Goal: Find contact information: Find contact information

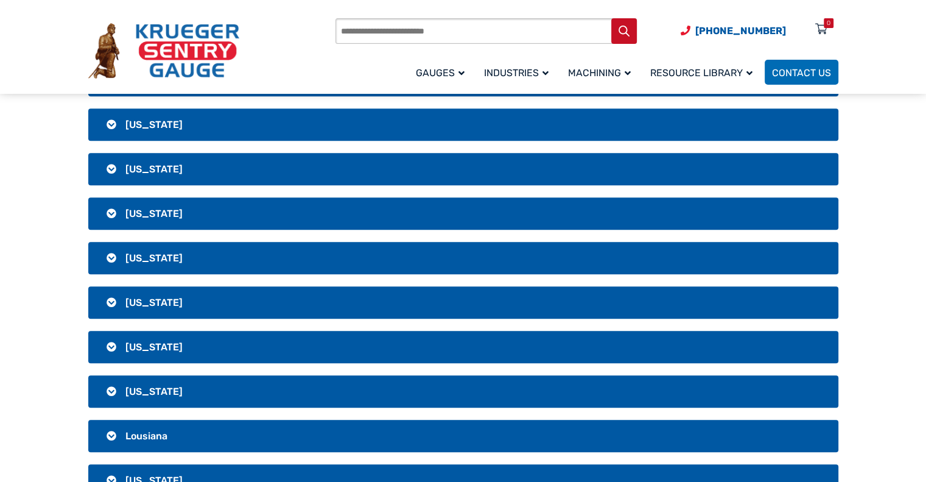
click at [108, 206] on h3 "[US_STATE]" at bounding box center [463, 213] width 750 height 32
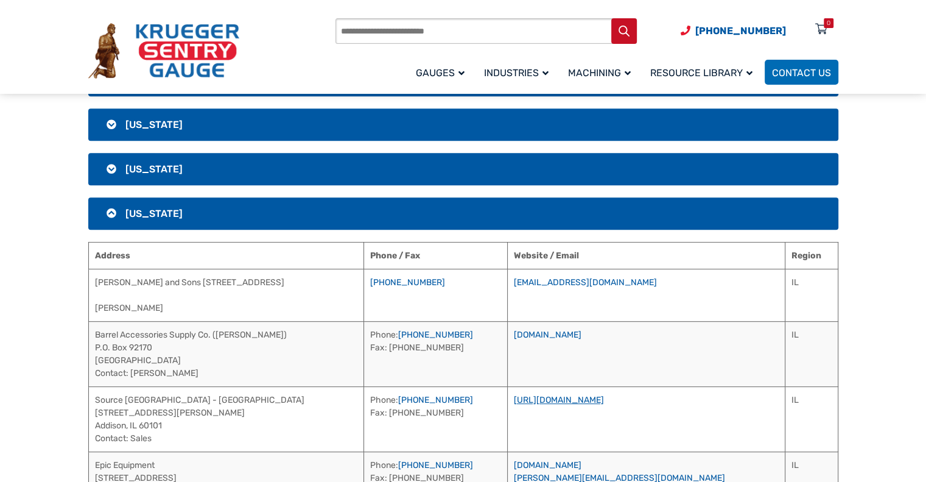
drag, startPoint x: 704, startPoint y: 396, endPoint x: 644, endPoint y: 399, distance: 60.4
click at [644, 399] on td "[URL][DOMAIN_NAME]" at bounding box center [646, 418] width 278 height 65
click at [604, 399] on link "[URL][DOMAIN_NAME]" at bounding box center [559, 400] width 90 height 10
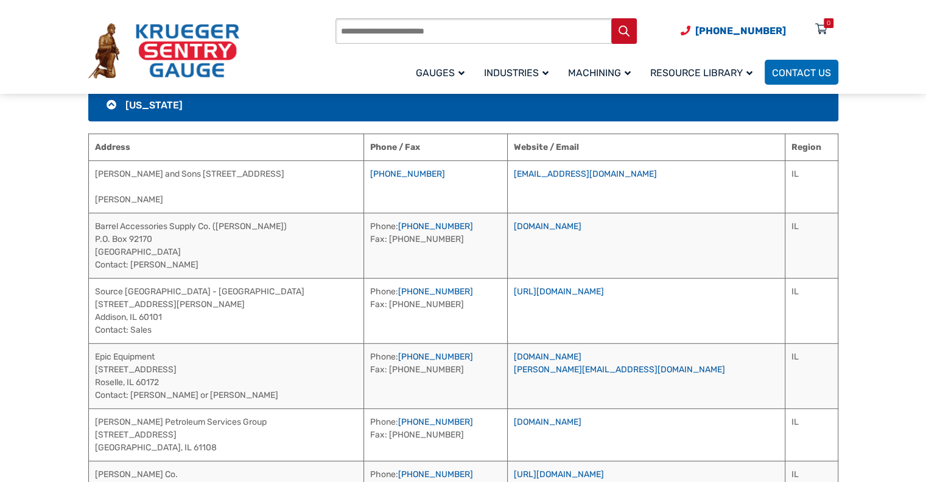
scroll to position [786, 0]
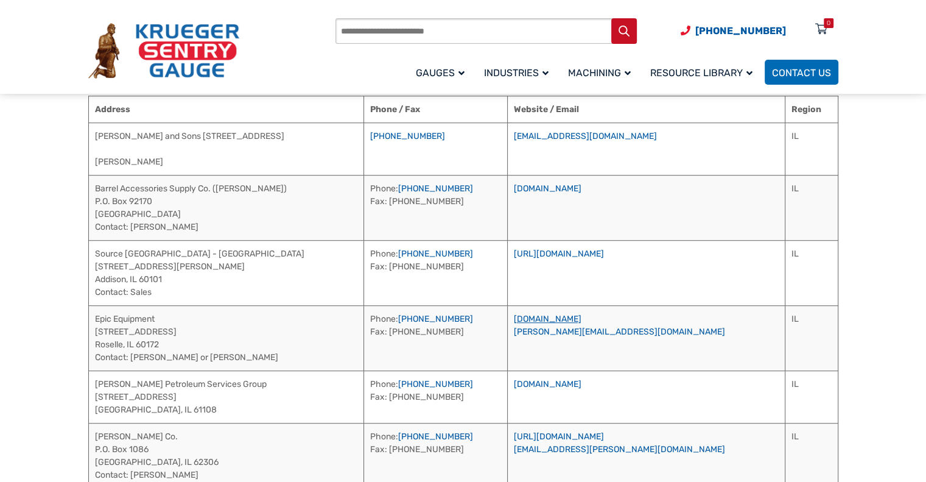
click at [581, 318] on link "[DOMAIN_NAME]" at bounding box center [548, 319] width 68 height 10
click at [130, 250] on td "Source [GEOGRAPHIC_DATA] - IL [STREET_ADDRESS][PERSON_NAME] Contact: Sales" at bounding box center [225, 272] width 275 height 65
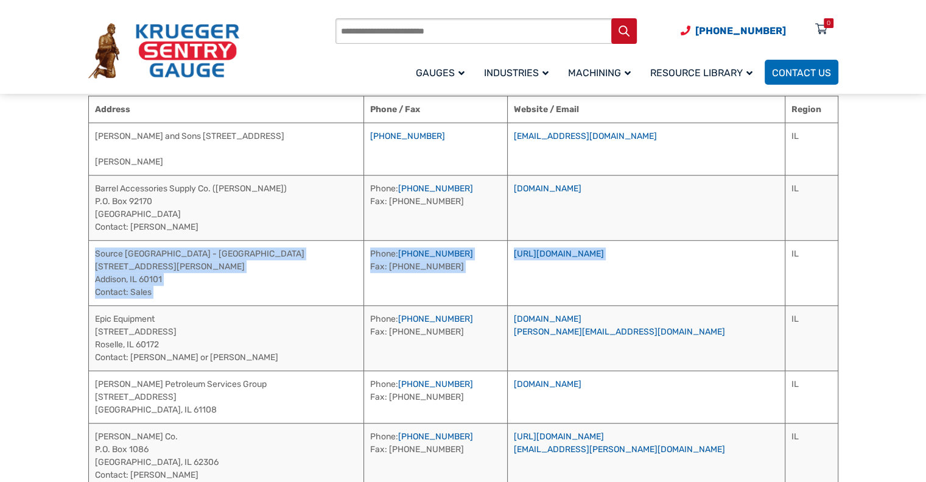
click at [717, 262] on td "[URL][DOMAIN_NAME]" at bounding box center [646, 272] width 278 height 65
copy tr "Source [GEOGRAPHIC_DATA] - [GEOGRAPHIC_DATA][STREET_ADDRESS][PERSON_NAME] Conta…"
click at [790, 250] on td "IL" at bounding box center [811, 272] width 53 height 65
copy tbody "Source [GEOGRAPHIC_DATA] - IL [STREET_ADDRESS][PERSON_NAME] Contact: Sales Phon…"
click at [734, 259] on td "[URL][DOMAIN_NAME]" at bounding box center [646, 272] width 278 height 65
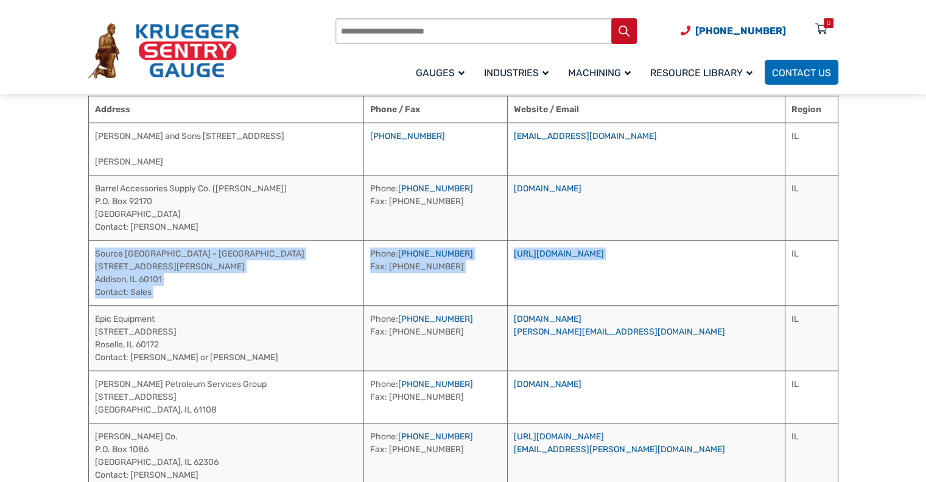
copy tr "Source [GEOGRAPHIC_DATA] - [GEOGRAPHIC_DATA][STREET_ADDRESS][PERSON_NAME] Conta…"
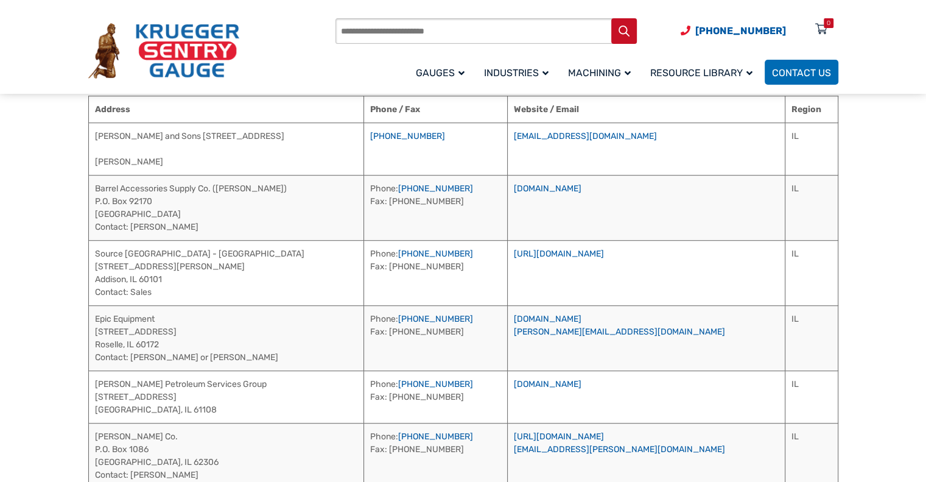
click at [115, 320] on td "Epic Equipment [STREET_ADDRESS][PERSON_NAME] Contact: [PERSON_NAME] or [PERSON_…" at bounding box center [225, 337] width 275 height 65
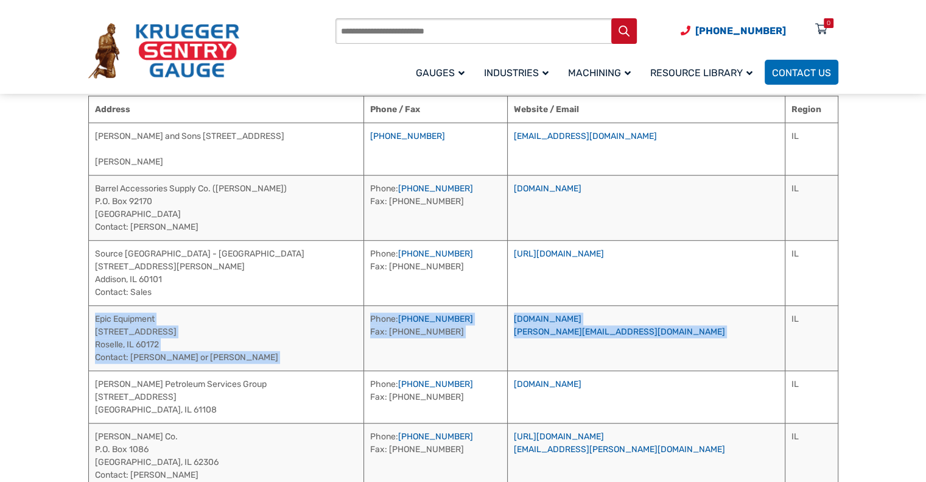
click at [676, 340] on td "[DOMAIN_NAME] [PERSON_NAME][EMAIL_ADDRESS][DOMAIN_NAME]" at bounding box center [646, 337] width 278 height 65
copy tr "Epic Equipment [STREET_ADDRESS][PERSON_NAME] Contact: [PERSON_NAME] or [PERSON_…"
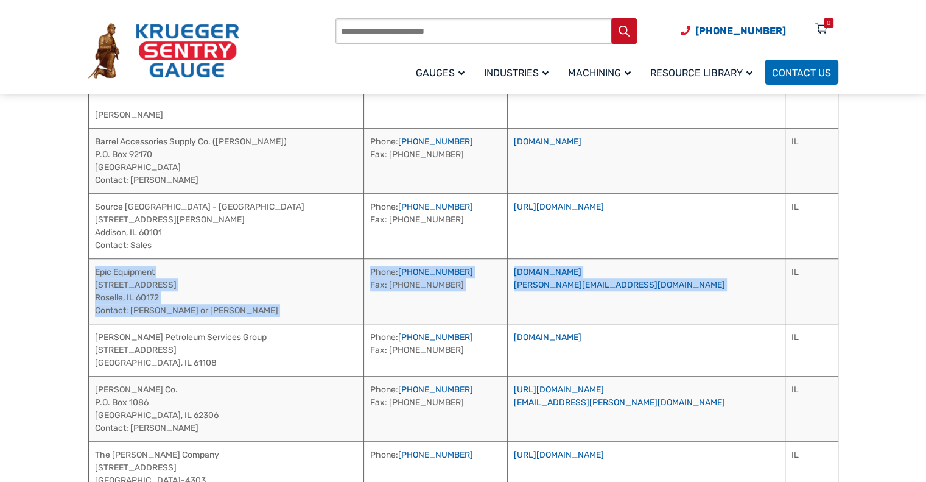
scroll to position [835, 0]
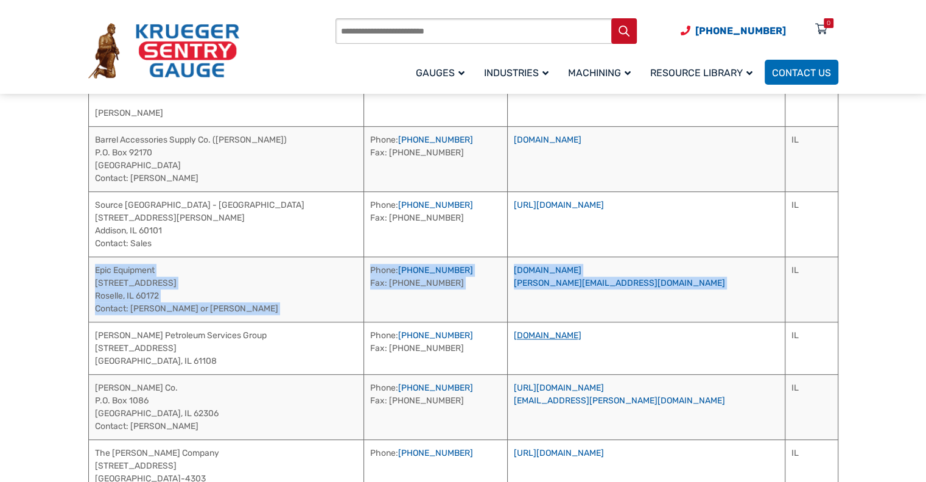
click at [581, 335] on link "[DOMAIN_NAME]" at bounding box center [548, 335] width 68 height 10
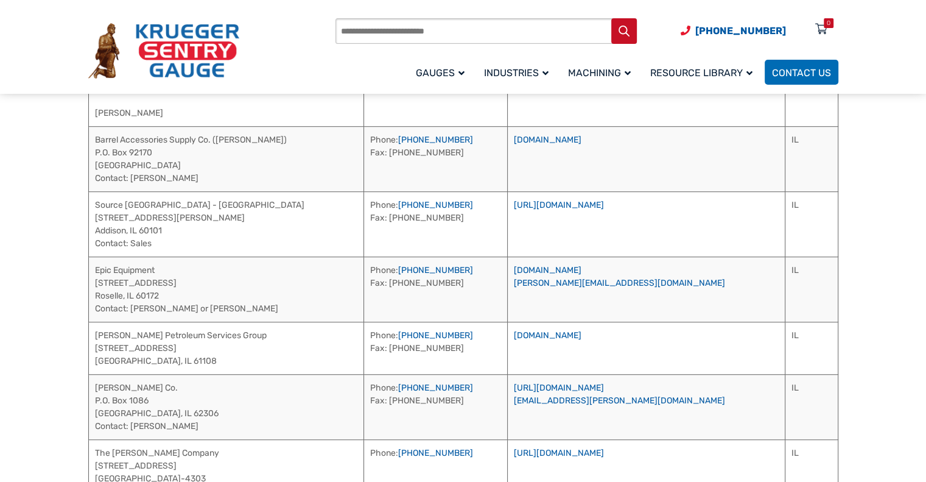
click at [185, 340] on td "[PERSON_NAME] Petroleum Services Group [STREET_ADDRESS]" at bounding box center [225, 347] width 275 height 52
click at [174, 333] on td "[PERSON_NAME] Petroleum Services Group [STREET_ADDRESS]" at bounding box center [225, 347] width 275 height 52
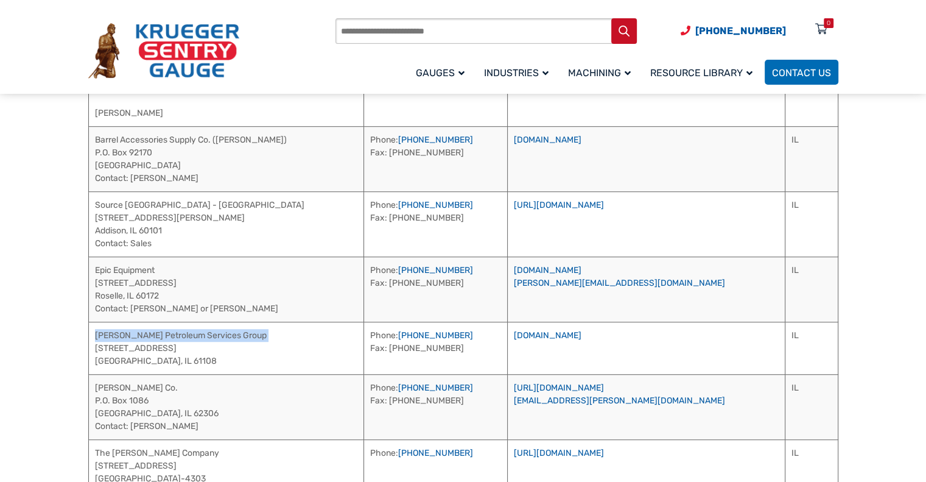
click at [174, 333] on td "[PERSON_NAME] Petroleum Services Group [STREET_ADDRESS]" at bounding box center [225, 347] width 275 height 52
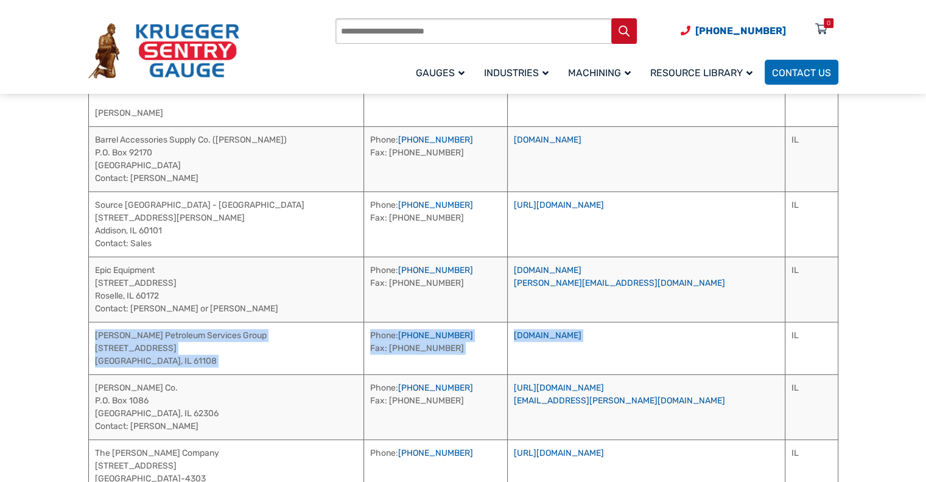
click at [739, 332] on td "[DOMAIN_NAME]" at bounding box center [646, 347] width 278 height 52
copy tr "[PERSON_NAME] Petroleum Services Group [STREET_ADDRESS] Phone: [PHONE_NUMBER] F…"
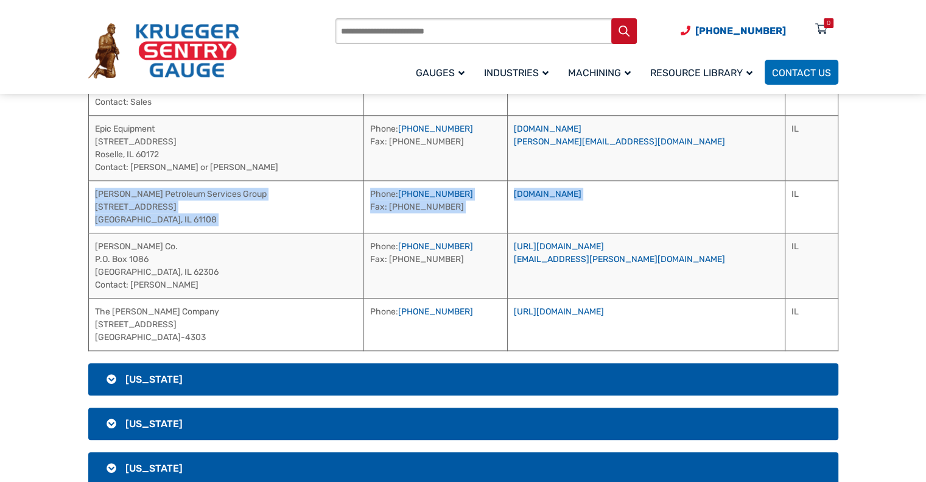
scroll to position [981, 0]
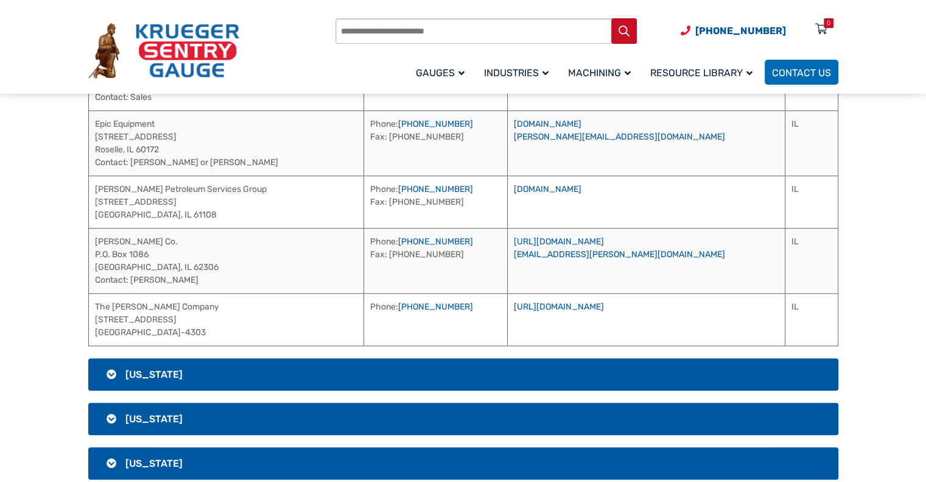
click at [139, 237] on td "[PERSON_NAME] Co. [PERSON_NAME][GEOGRAPHIC_DATA] Contact: [PERSON_NAME]" at bounding box center [225, 260] width 275 height 65
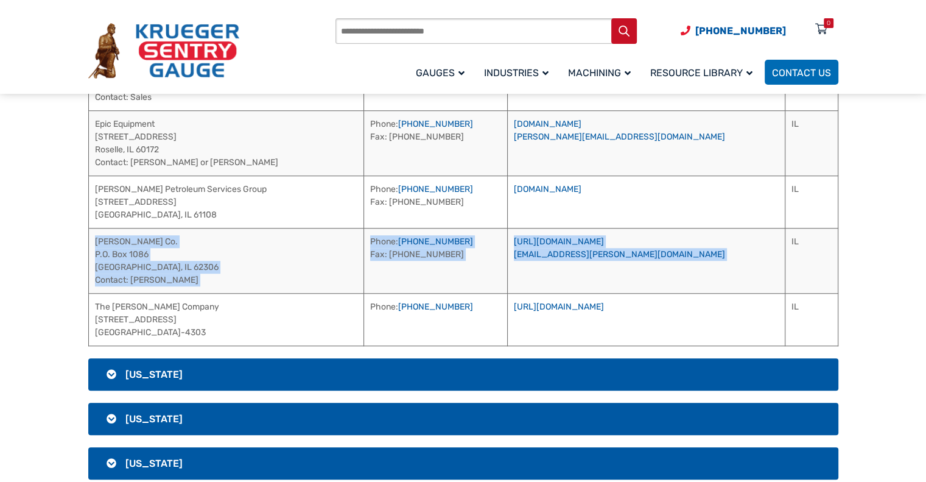
copy tr "[PERSON_NAME] Co. P.O. [GEOGRAPHIC_DATA] Contact: [PERSON_NAME] Phone: [PHONE_N…"
click at [604, 301] on link "[URL][DOMAIN_NAME]" at bounding box center [559, 306] width 90 height 10
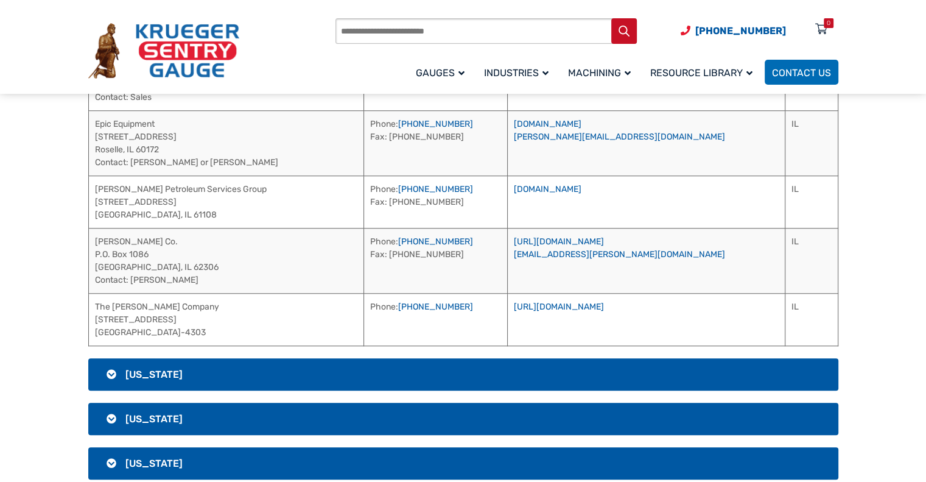
click at [124, 301] on td "The [PERSON_NAME] Company [STREET_ADDRESS]" at bounding box center [225, 319] width 275 height 52
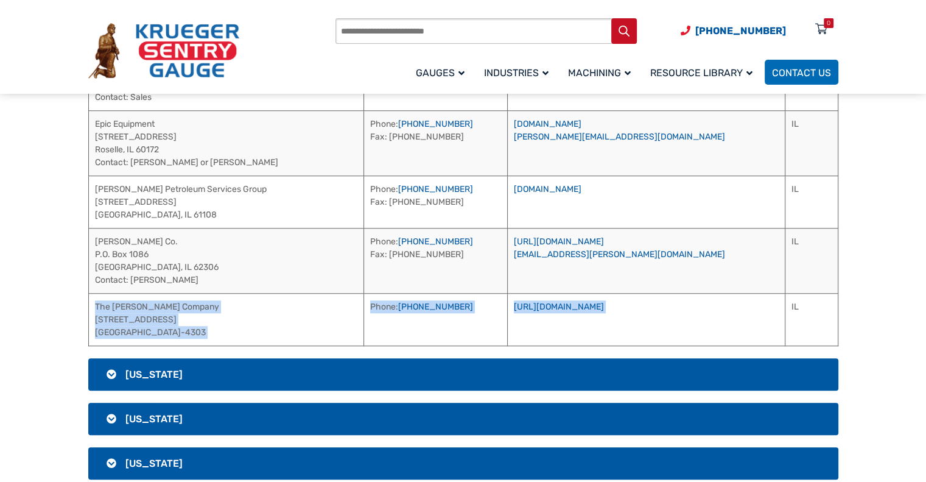
click at [764, 302] on td "[URL][DOMAIN_NAME]" at bounding box center [646, 319] width 278 height 52
copy tr "The [PERSON_NAME] Company [STREET_ADDRESS][PHONE_NUMBER] Phone: [PHONE_NUMBER] …"
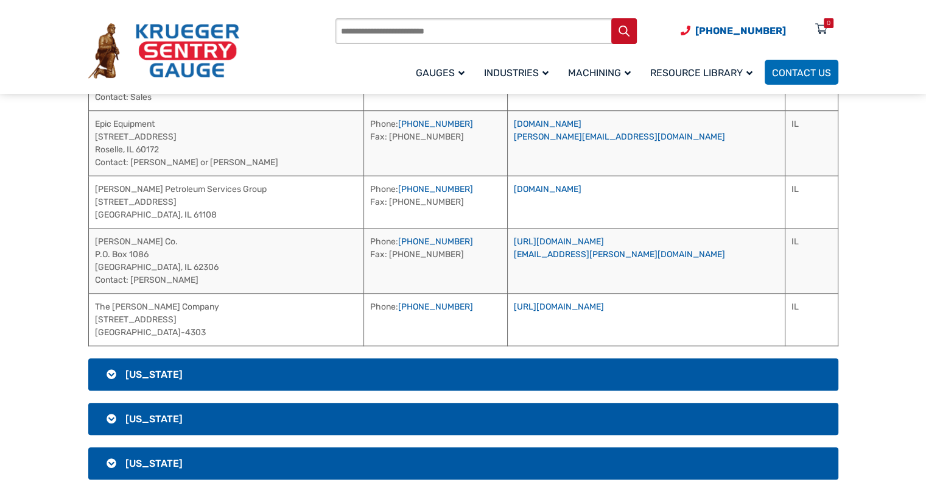
click at [158, 376] on span "[US_STATE]" at bounding box center [153, 374] width 57 height 12
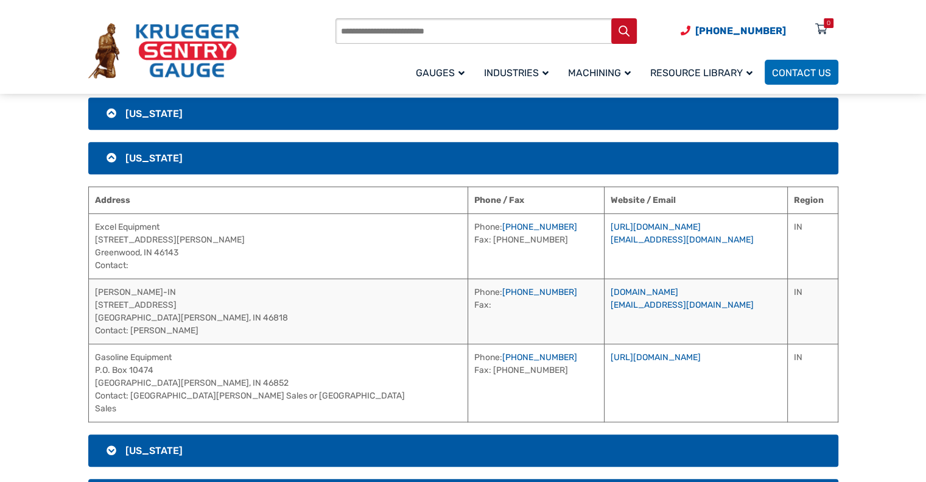
scroll to position [737, 0]
